Goal: Transaction & Acquisition: Purchase product/service

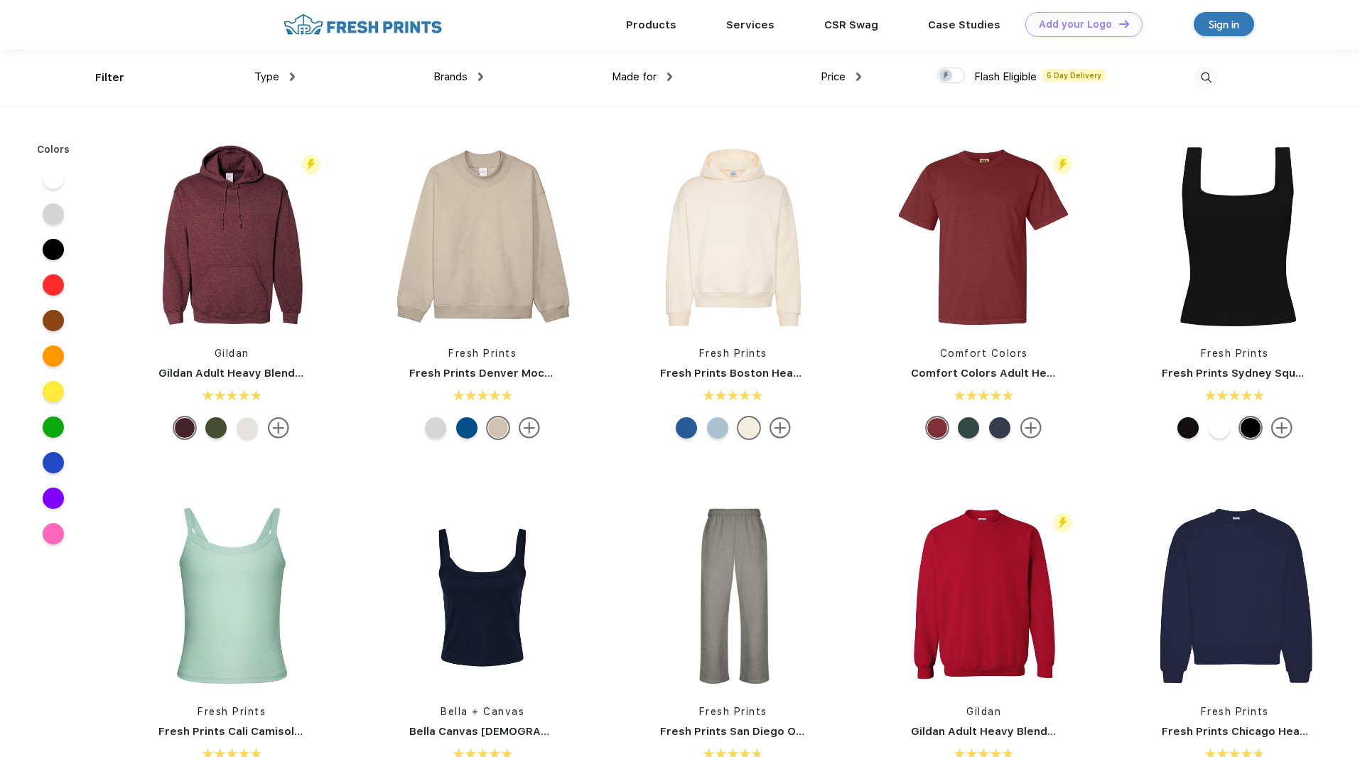
click at [276, 70] on div "Type" at bounding box center [274, 77] width 41 height 16
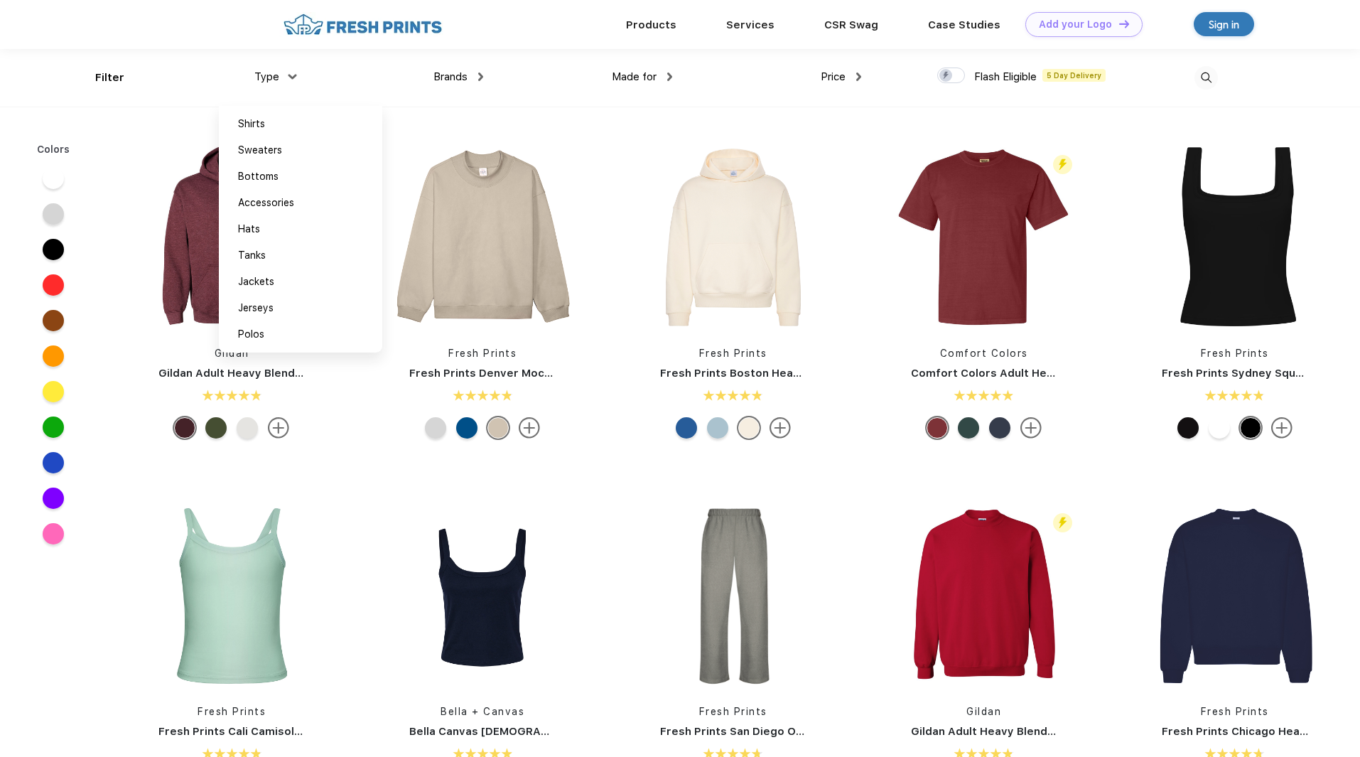
click at [657, 79] on span "Made for" at bounding box center [634, 76] width 45 height 13
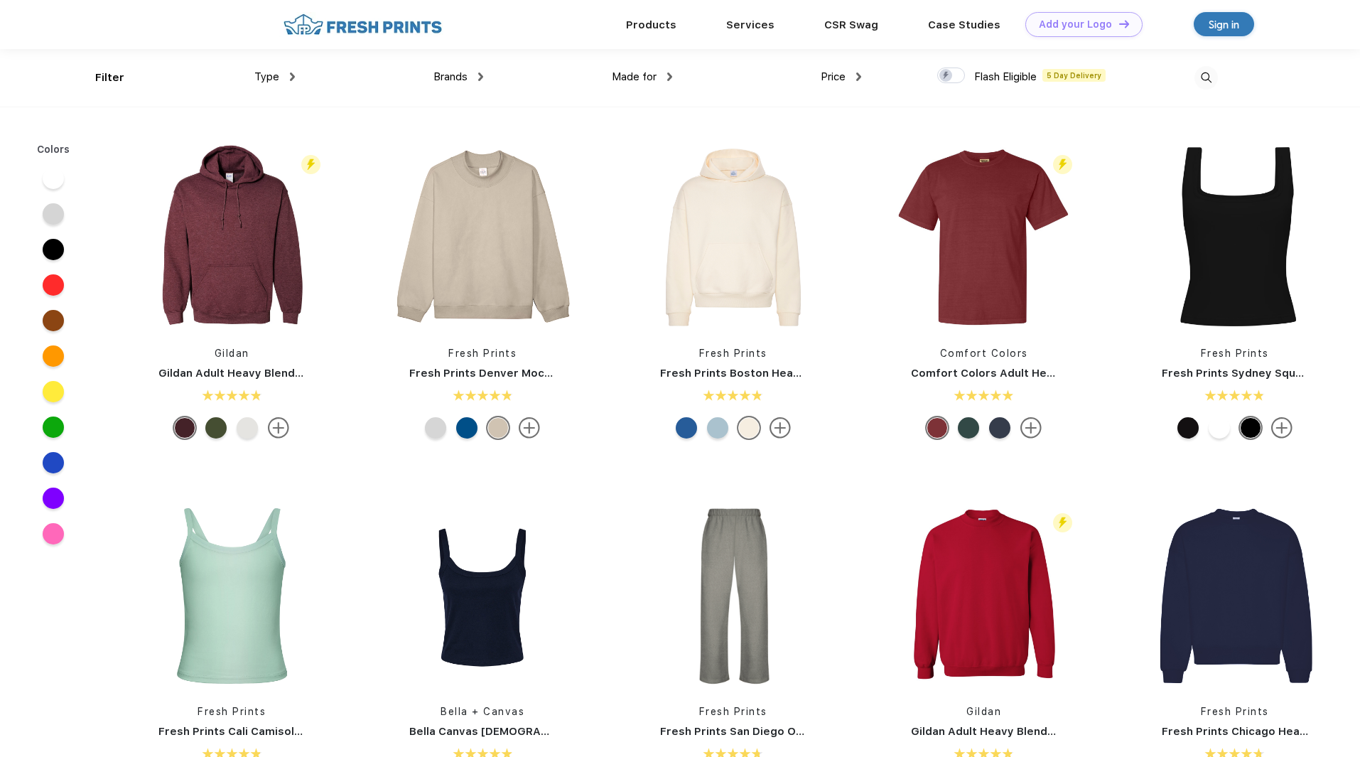
click at [666, 72] on div "Made for" at bounding box center [642, 77] width 60 height 16
click at [284, 70] on div "Type" at bounding box center [274, 77] width 41 height 16
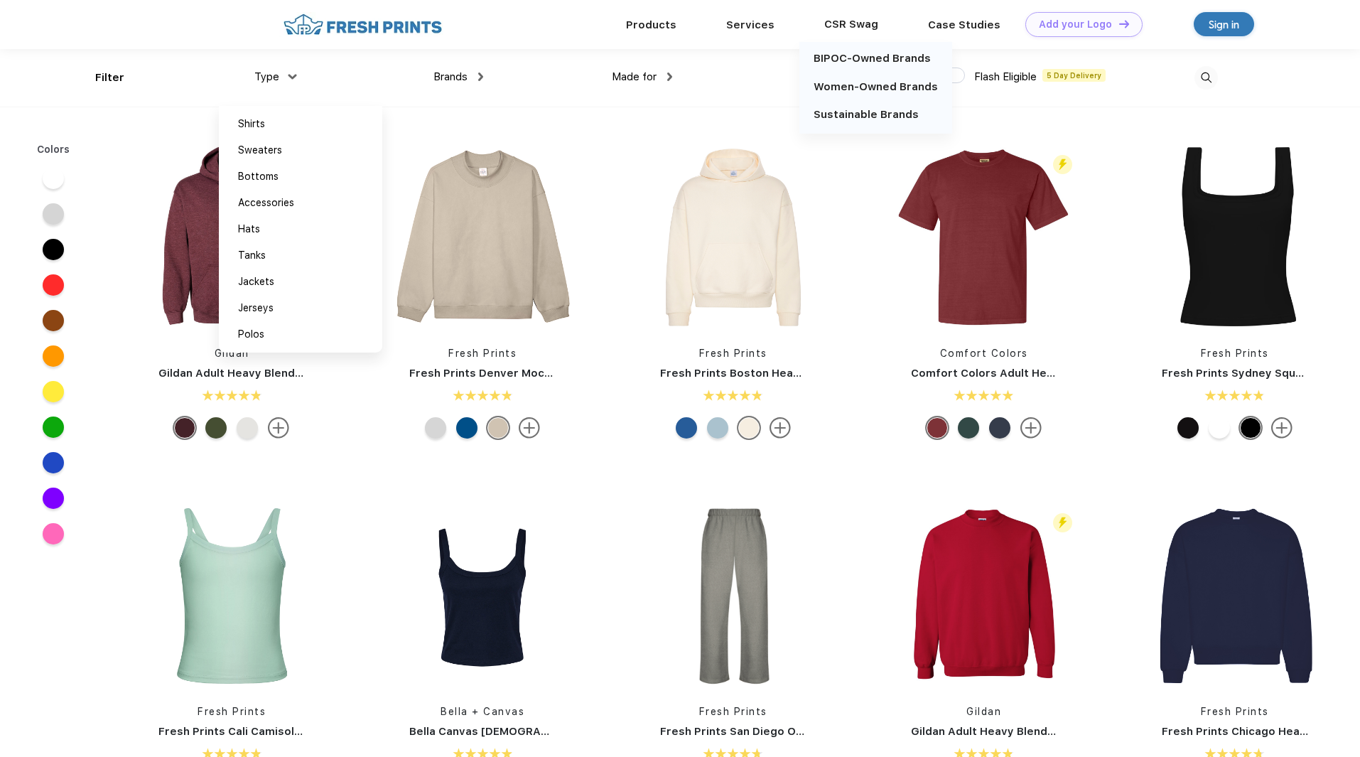
click at [864, 26] on div "CSR Swag" at bounding box center [852, 24] width 104 height 18
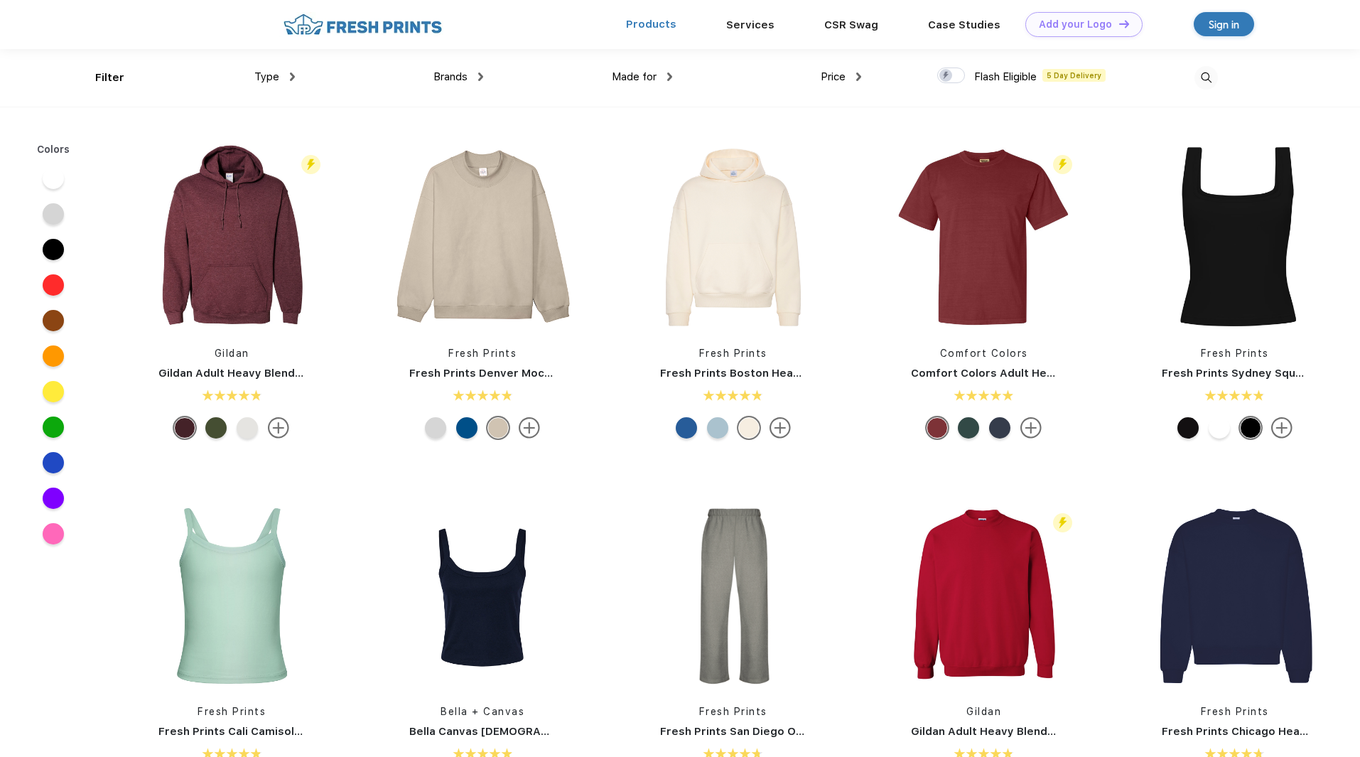
click at [655, 26] on link "Products" at bounding box center [651, 24] width 50 height 13
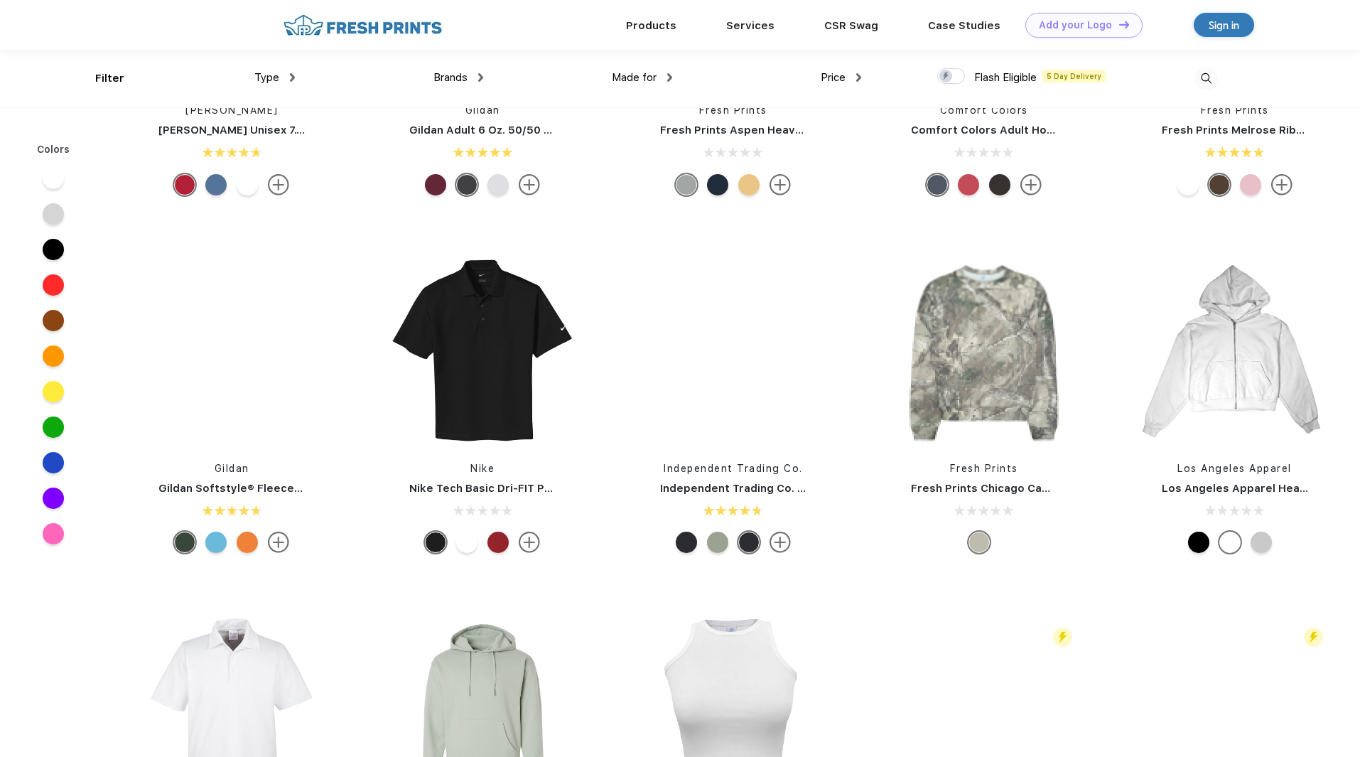
scroll to position [2844, 0]
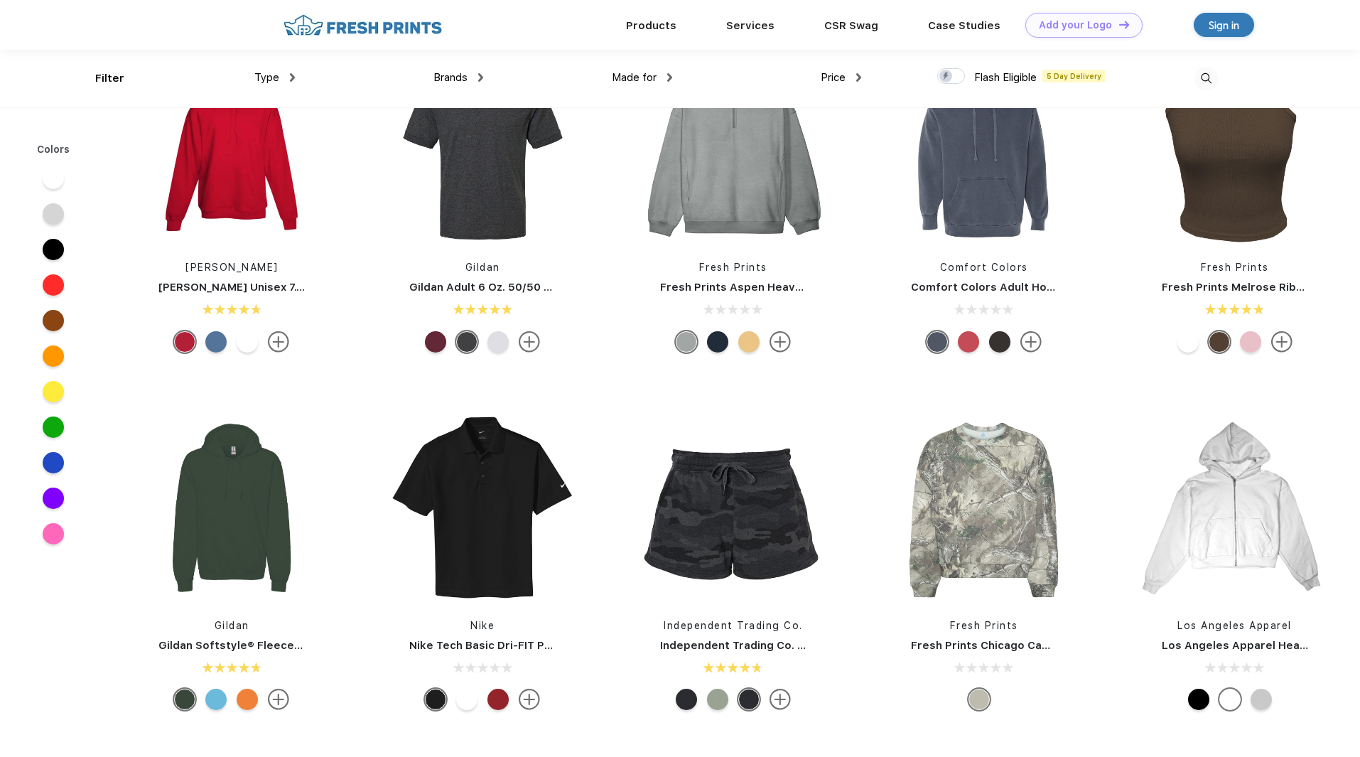
click at [851, 73] on div "Price" at bounding box center [841, 78] width 41 height 16
click at [802, 124] on div "$" at bounding box center [867, 125] width 156 height 26
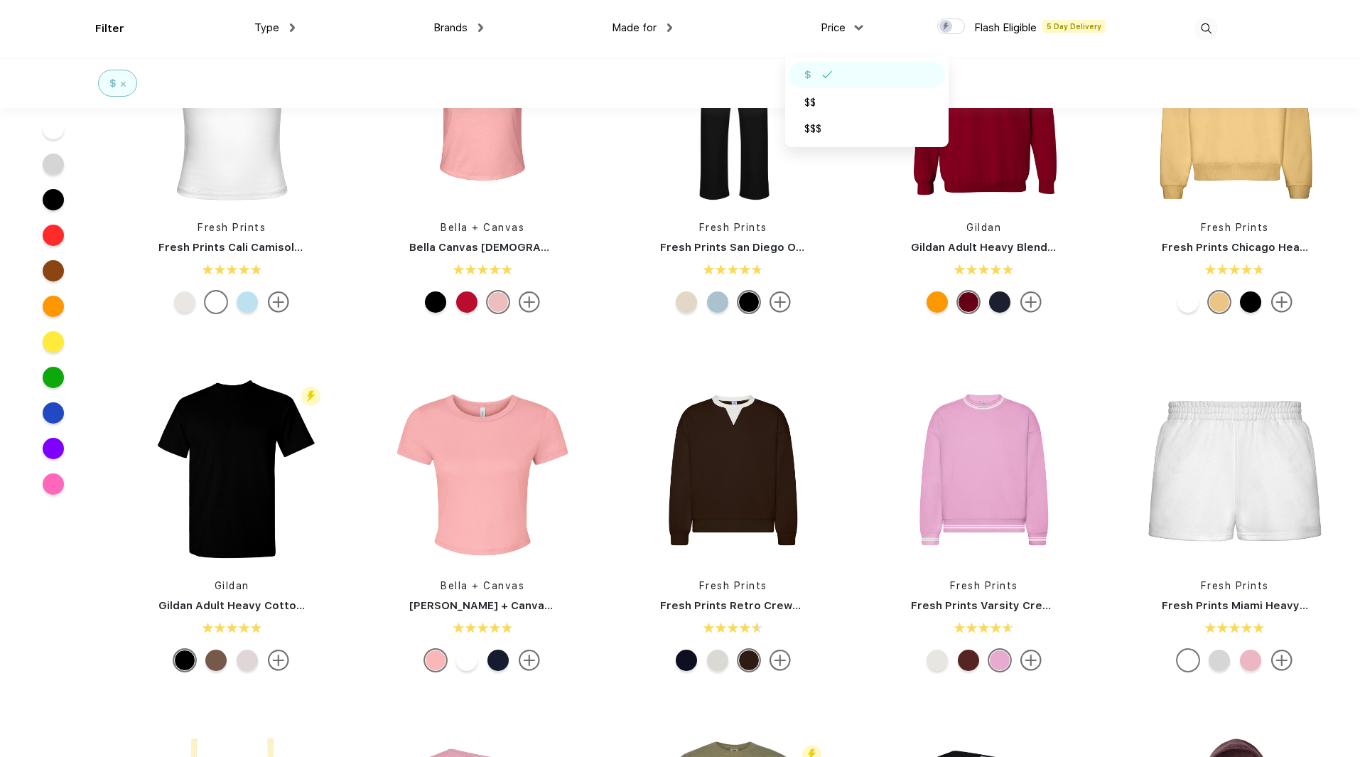
scroll to position [498, 0]
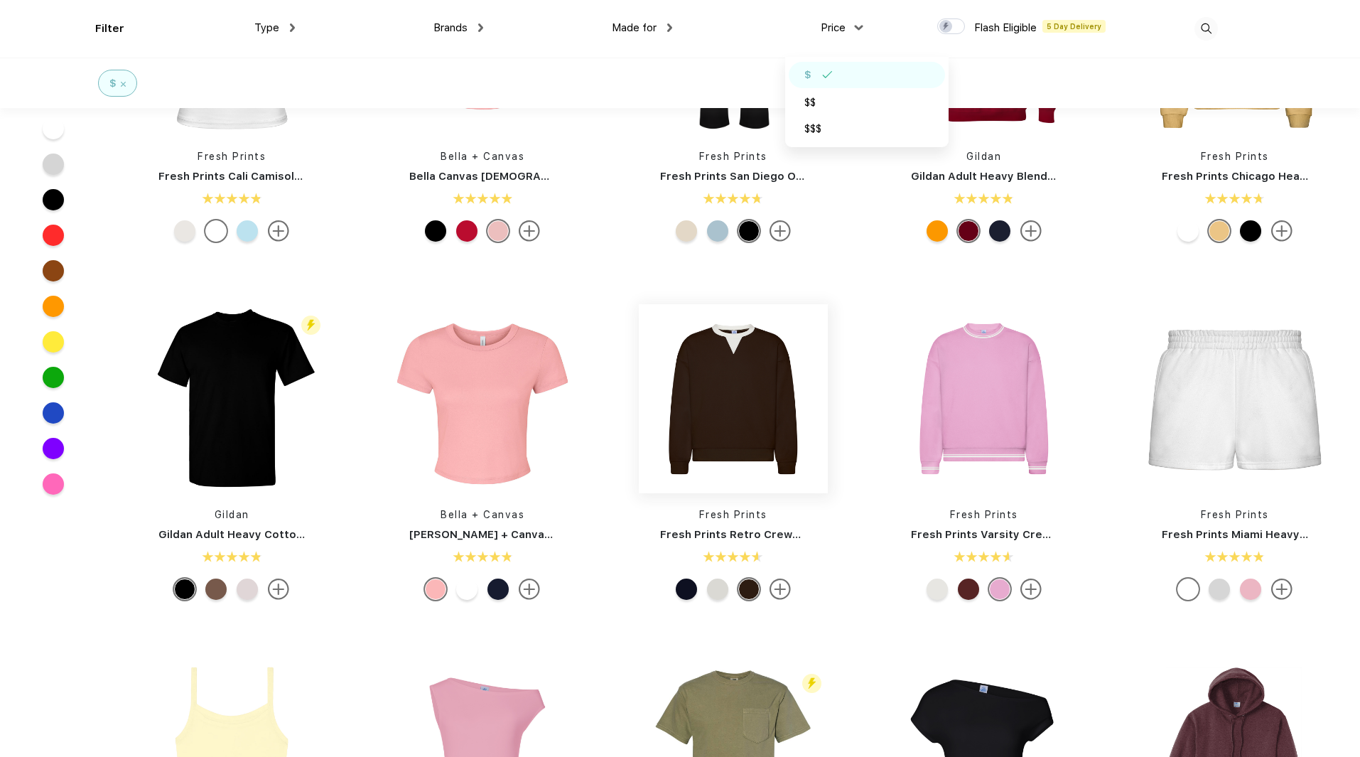
click at [765, 408] on img at bounding box center [733, 398] width 189 height 189
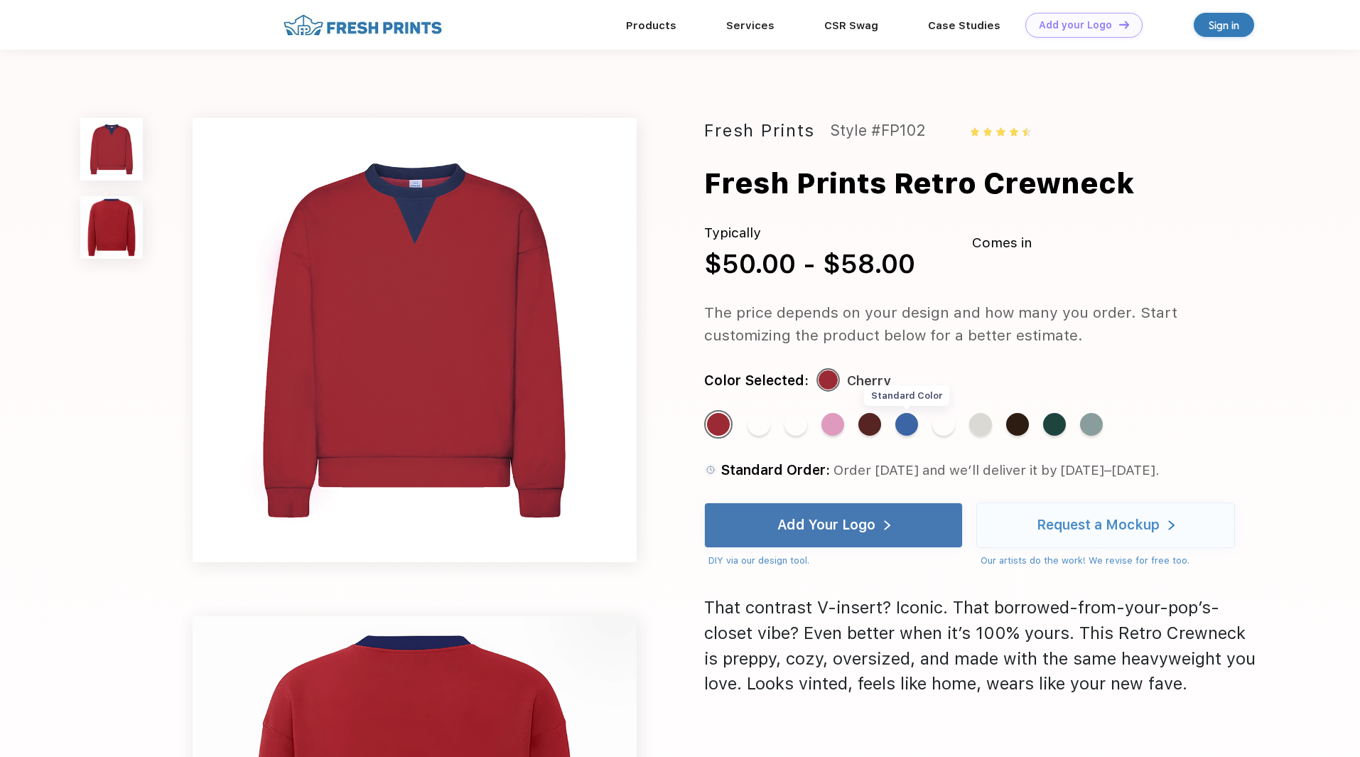
click at [908, 425] on div "Standard Color" at bounding box center [907, 424] width 23 height 23
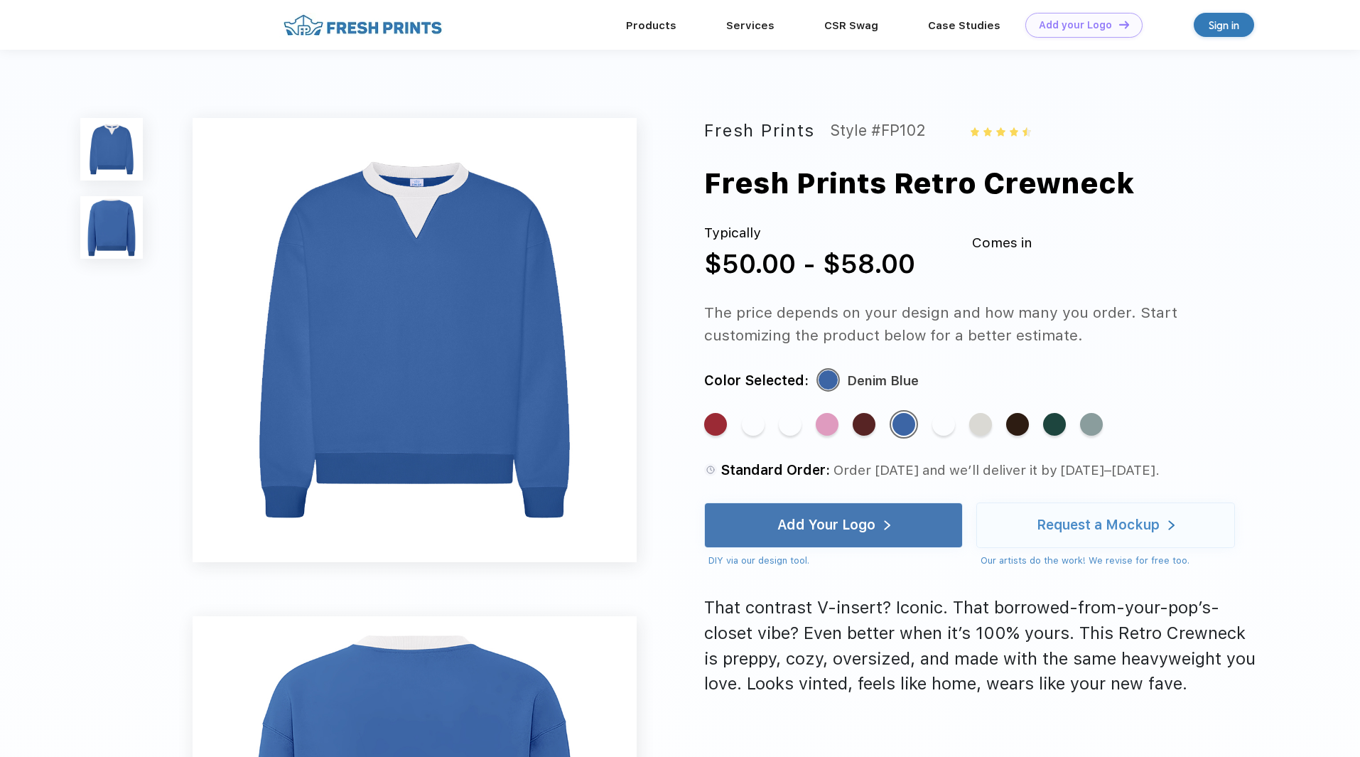
click at [1028, 434] on div "Standard Color" at bounding box center [1017, 424] width 23 height 23
click at [1015, 431] on div "Standard Color" at bounding box center [1017, 424] width 23 height 23
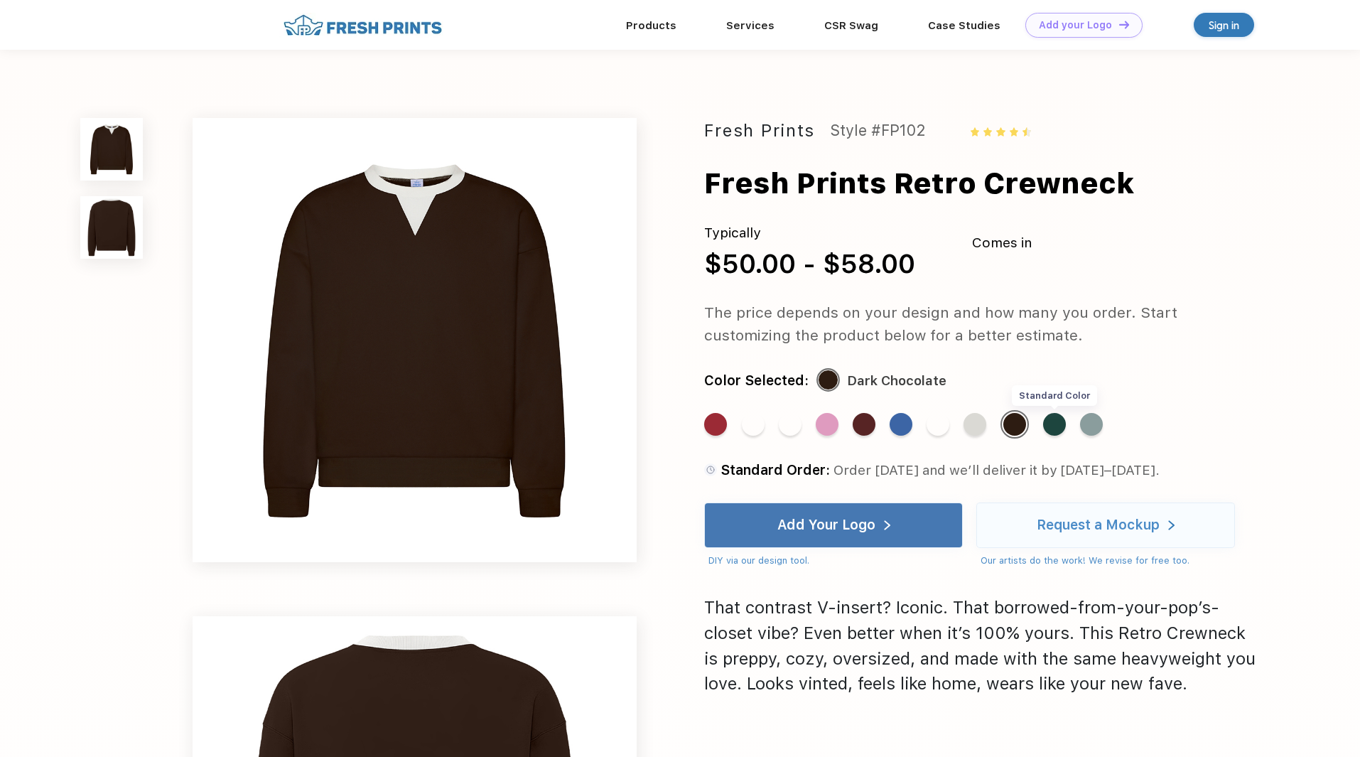
click at [1054, 427] on div "Standard Color" at bounding box center [1054, 424] width 23 height 23
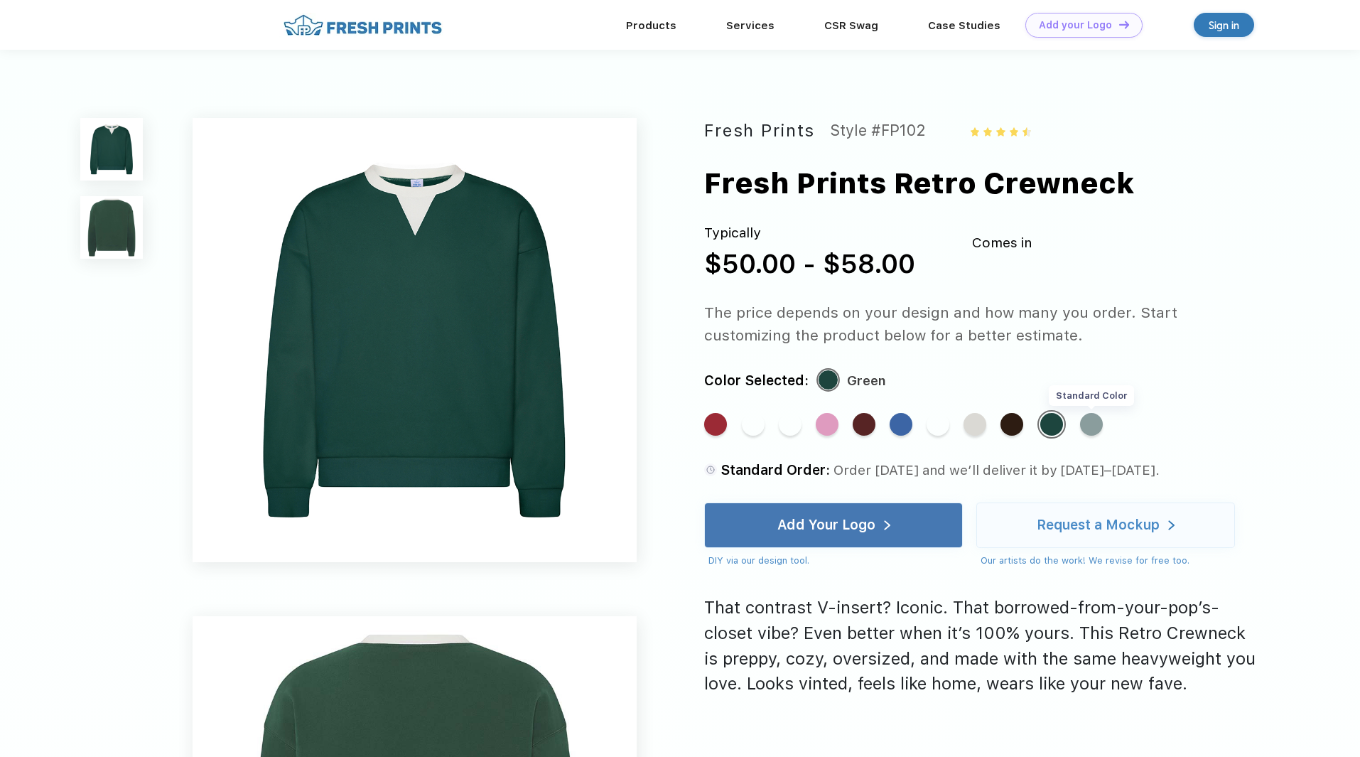
click at [1094, 426] on div "Standard Color" at bounding box center [1091, 424] width 23 height 23
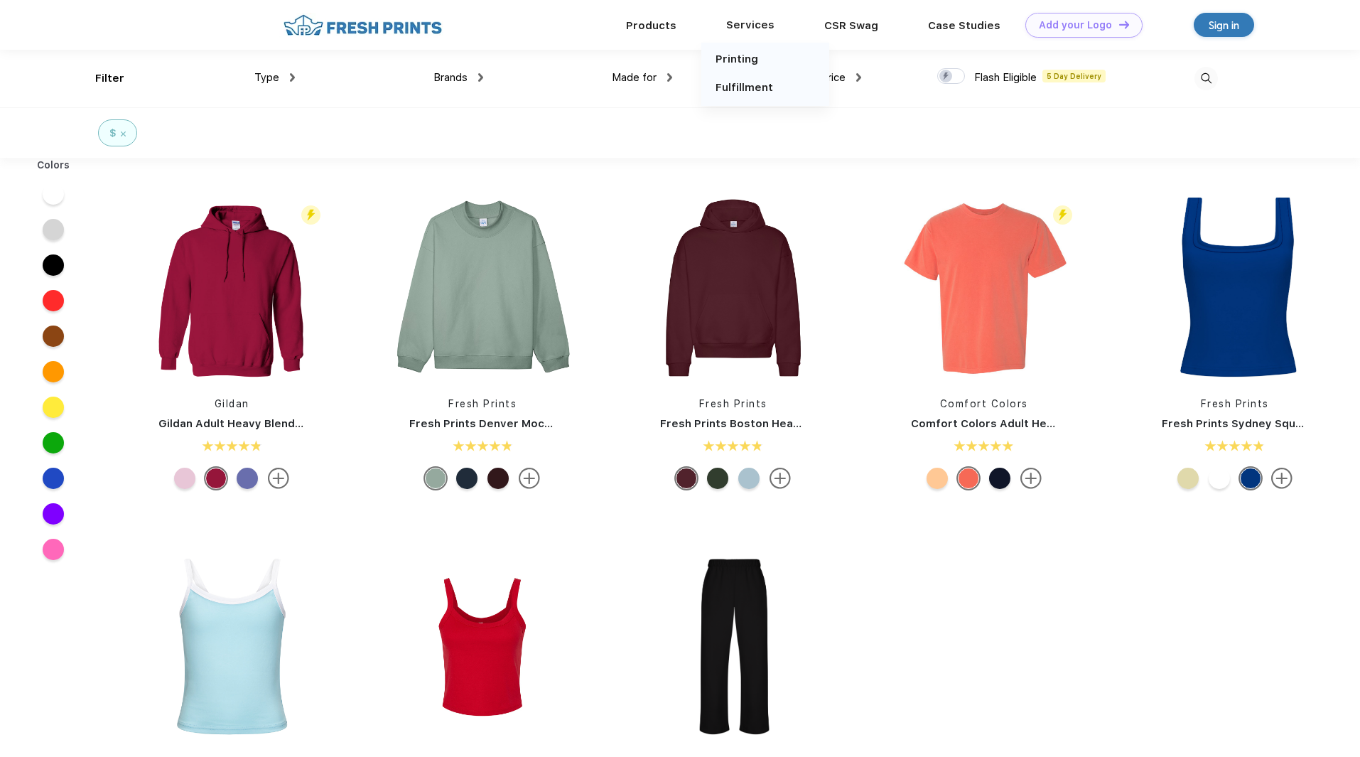
scroll to position [1, 0]
